Goal: Find specific page/section: Find specific page/section

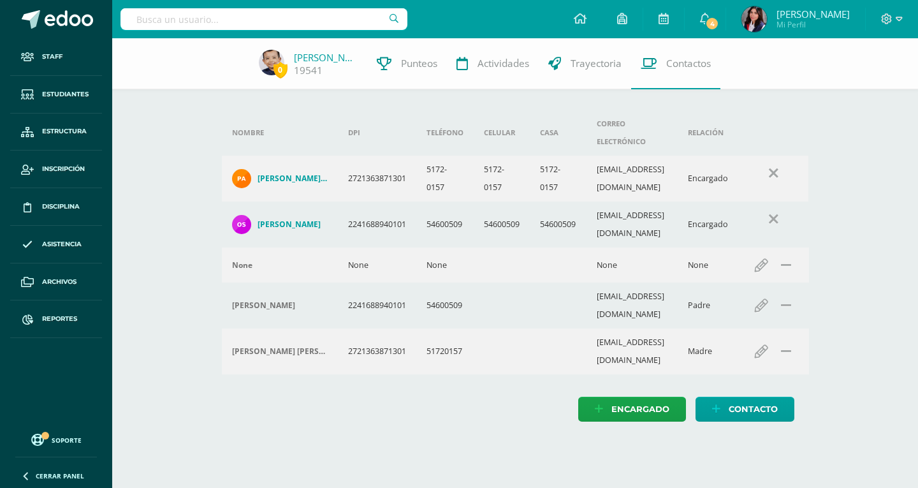
click at [321, 15] on input "text" at bounding box center [264, 19] width 287 height 22
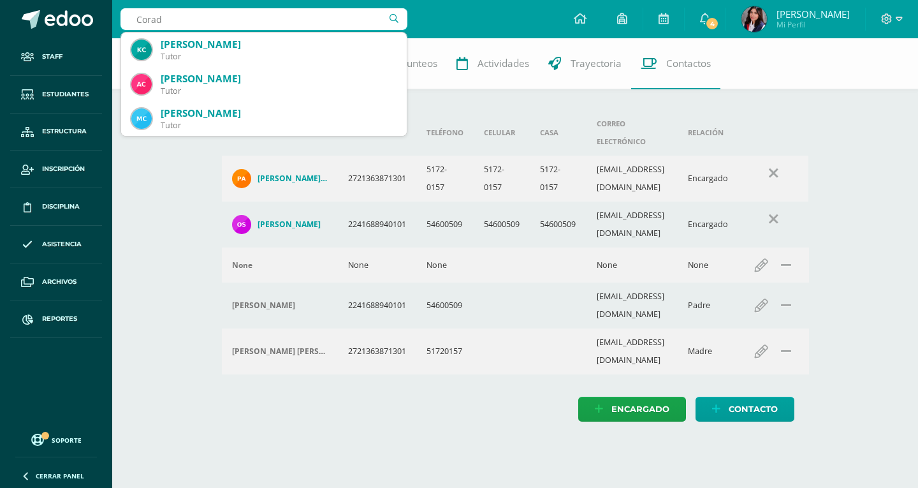
type input "Corado"
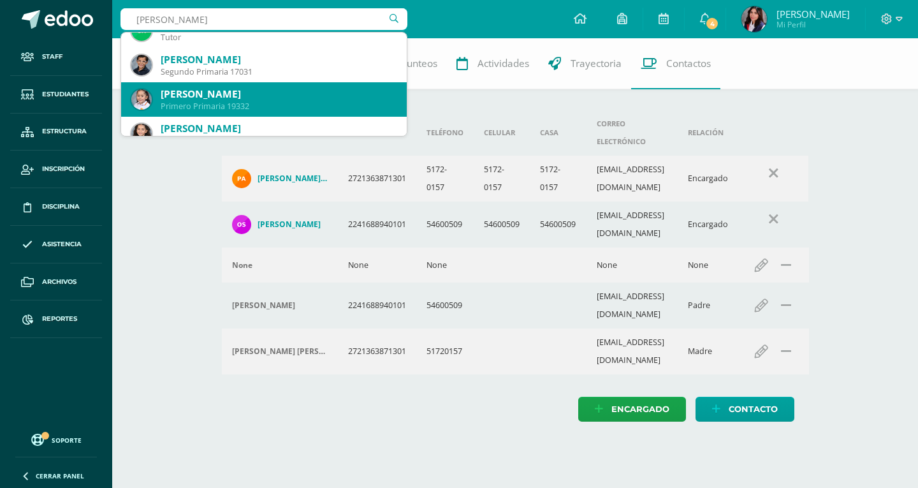
scroll to position [255, 0]
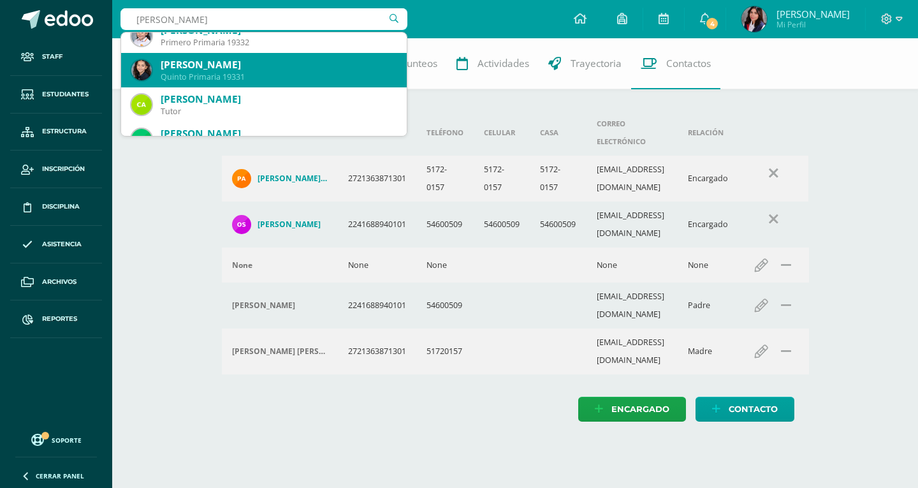
click at [279, 76] on div "Quinto Primaria 19331" at bounding box center [279, 76] width 236 height 11
